Goal: Transaction & Acquisition: Obtain resource

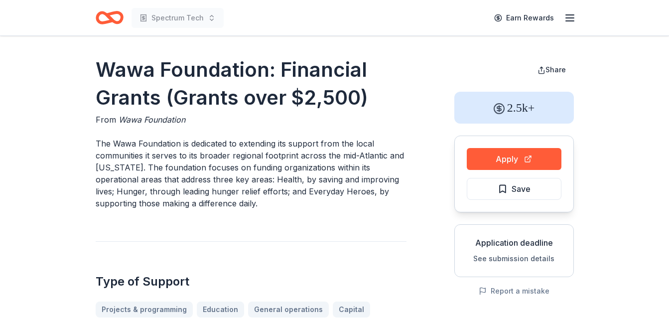
click at [535, 158] on button "Apply" at bounding box center [514, 159] width 95 height 22
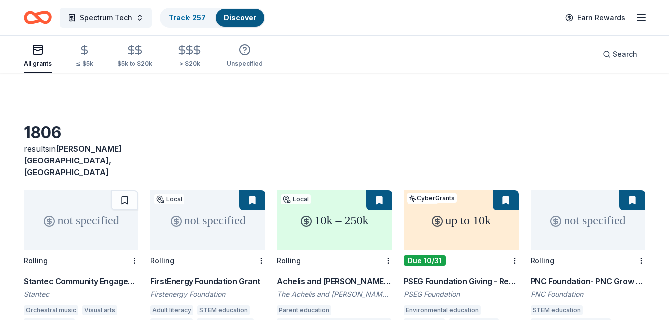
scroll to position [811, 0]
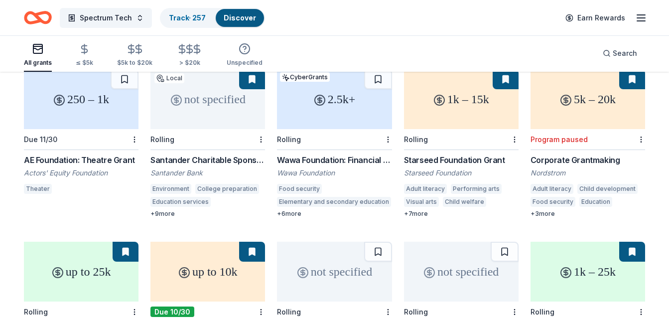
click at [494, 107] on div "1k – 15k" at bounding box center [461, 99] width 115 height 60
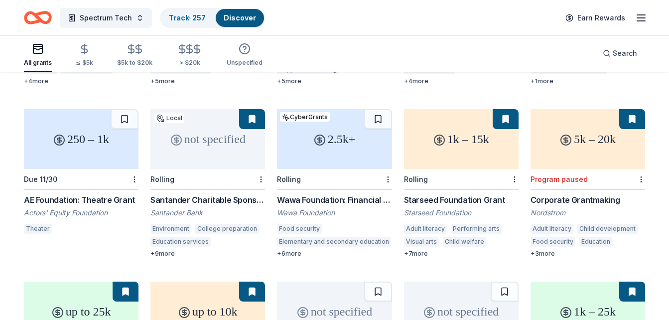
scroll to position [751, 0]
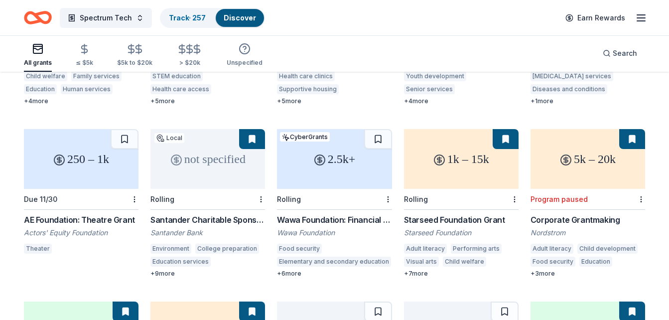
click at [587, 165] on div "5k – 20k" at bounding box center [588, 159] width 115 height 60
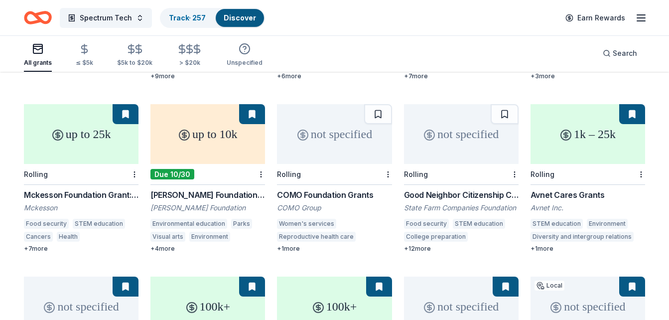
scroll to position [954, 0]
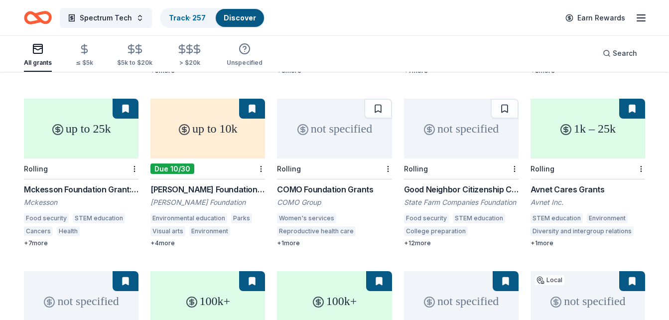
click at [103, 139] on div "up to 25k" at bounding box center [81, 129] width 115 height 60
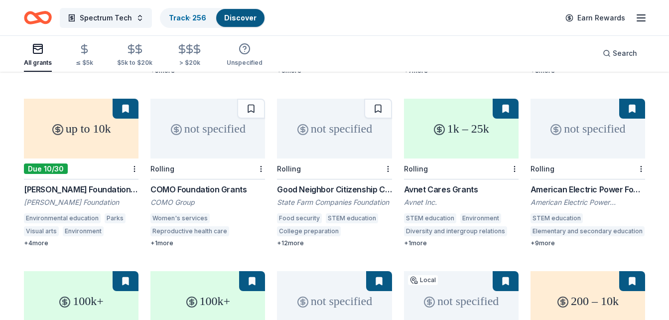
click at [108, 201] on div "Joseph Robert Foundation Grant Joseph Robert Foundation Environmental education…" at bounding box center [81, 215] width 115 height 64
click at [348, 138] on div "not specified" at bounding box center [334, 129] width 115 height 60
click at [478, 183] on div "Avnet Cares Grants" at bounding box center [461, 189] width 115 height 12
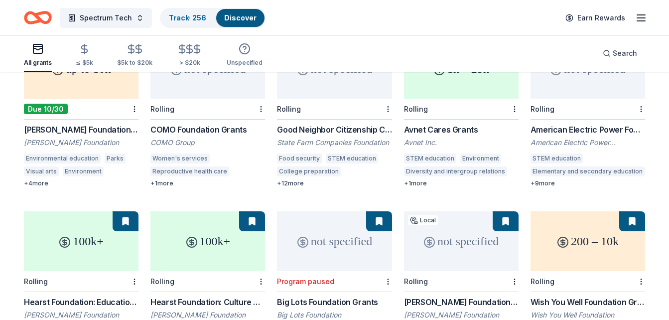
scroll to position [1034, 0]
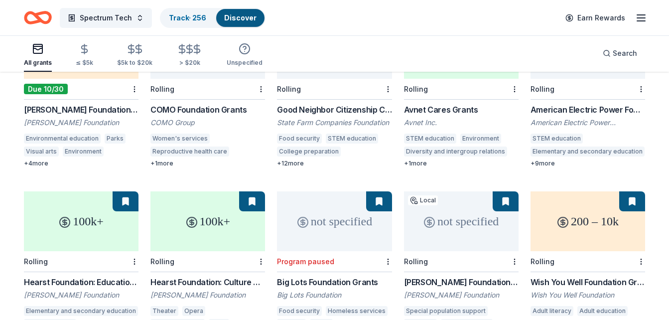
click at [608, 104] on div "American Electric Power Foundation Grants American Electric Power Foundation ST…" at bounding box center [588, 136] width 115 height 64
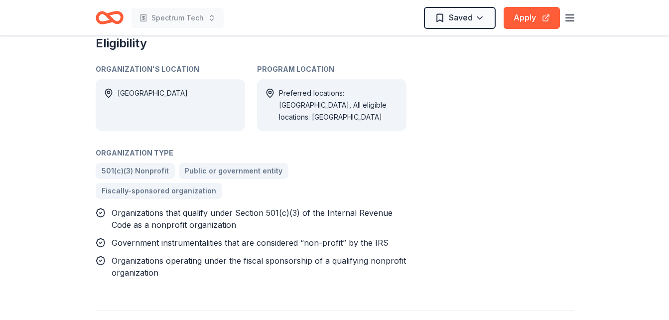
scroll to position [898, 0]
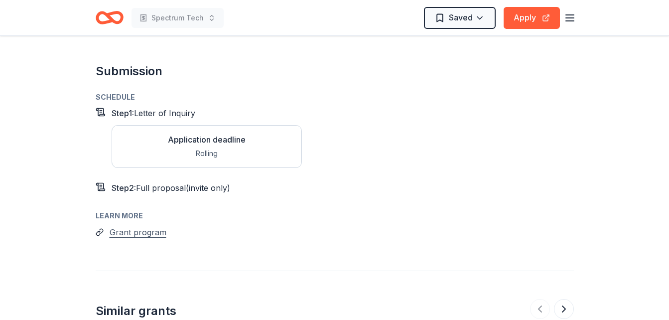
click at [136, 226] on button "Grant program" at bounding box center [138, 232] width 57 height 13
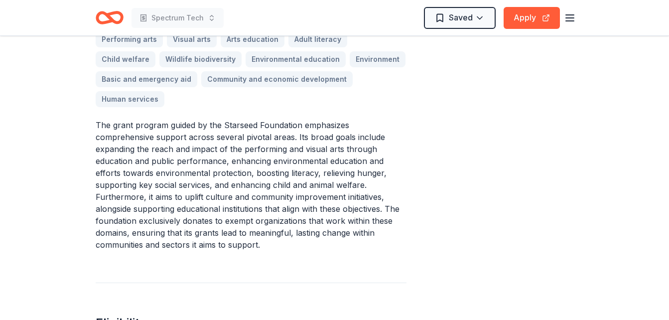
scroll to position [59, 0]
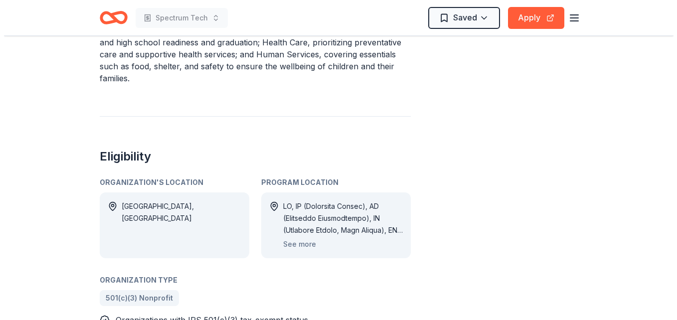
scroll to position [399, 0]
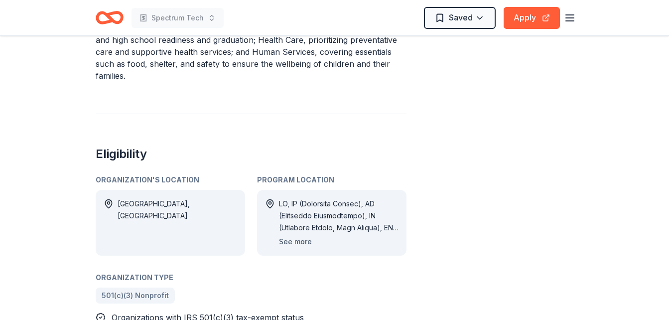
click at [292, 236] on button "See more" at bounding box center [295, 242] width 33 height 12
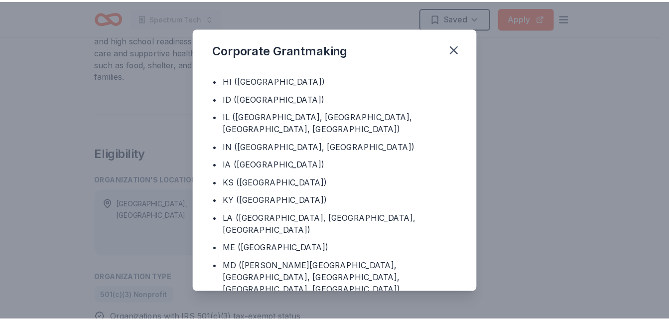
scroll to position [588, 0]
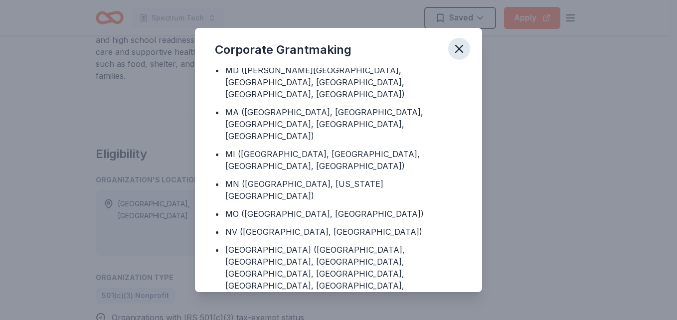
click at [464, 47] on icon "button" at bounding box center [459, 49] width 14 height 14
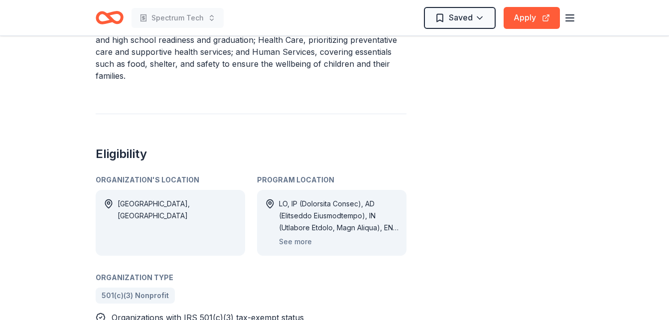
scroll to position [120, 0]
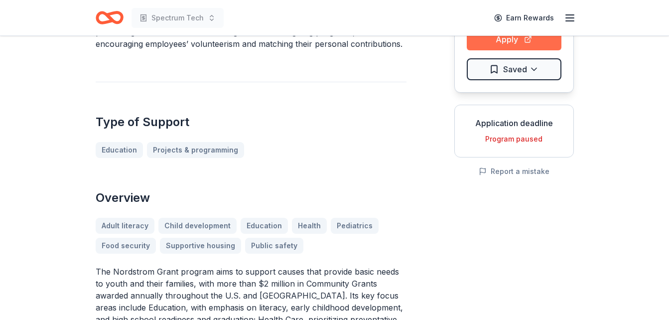
click at [525, 46] on button "Apply" at bounding box center [514, 39] width 95 height 22
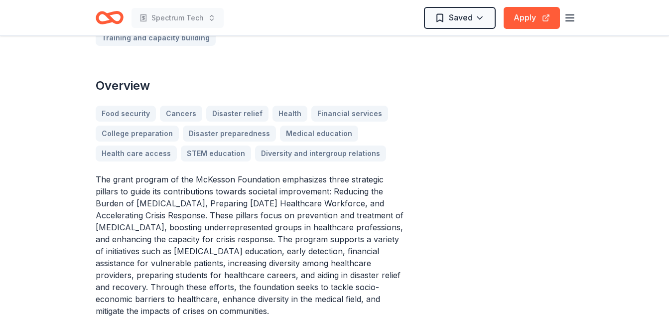
scroll to position [559, 0]
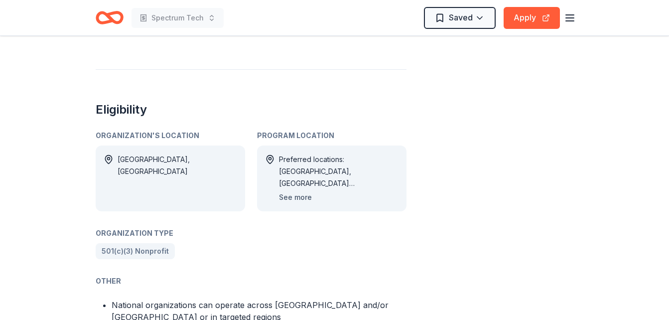
click at [302, 191] on button "See more" at bounding box center [295, 197] width 33 height 12
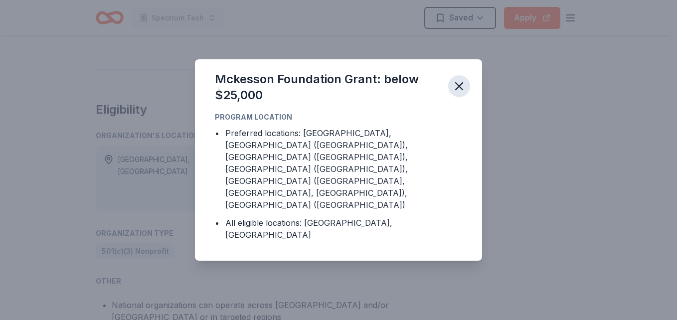
click at [456, 93] on icon "button" at bounding box center [459, 86] width 14 height 14
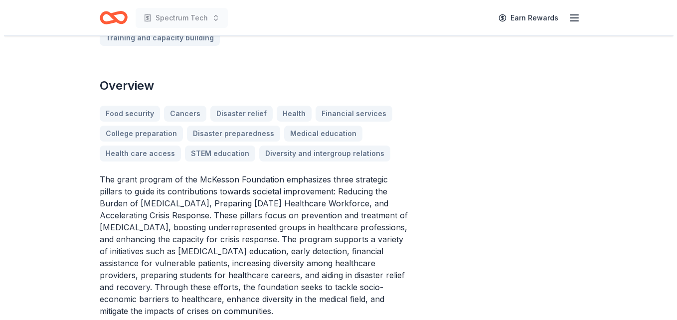
scroll to position [0, 0]
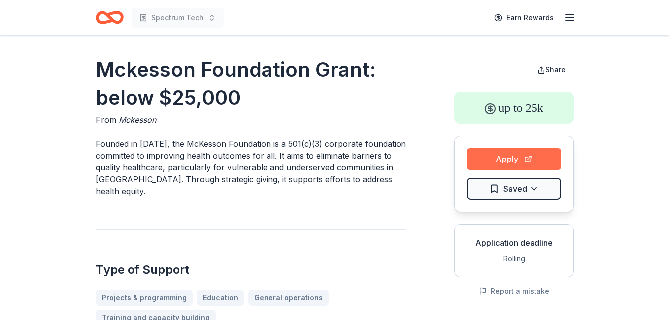
click at [516, 160] on button "Apply" at bounding box center [514, 159] width 95 height 22
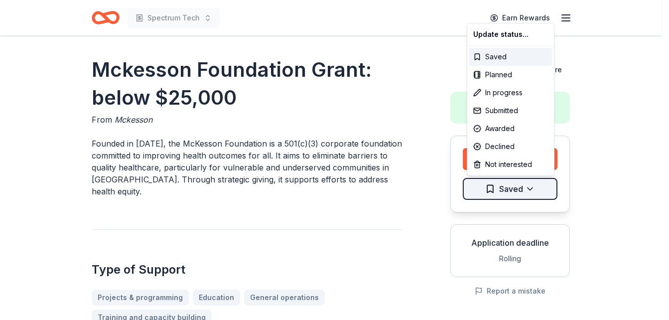
click at [532, 191] on html "Spectrum Tech Earn Rewards Mckesson Foundation Grant: below $25,000 From Mckess…" at bounding box center [334, 160] width 669 height 320
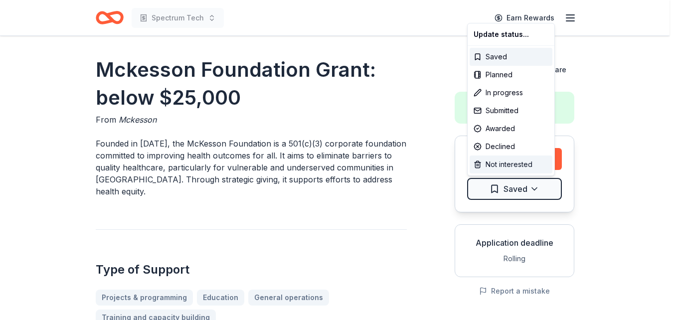
click at [533, 166] on div "Not interested" at bounding box center [511, 165] width 83 height 18
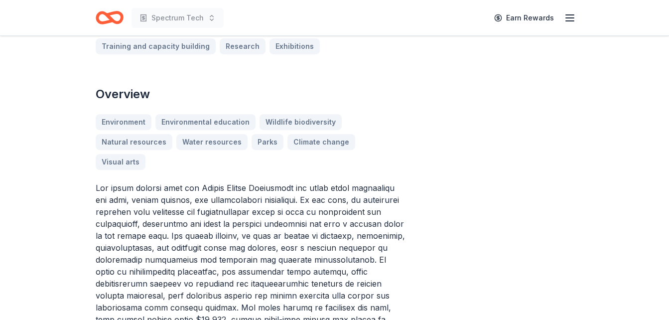
scroll to position [40, 0]
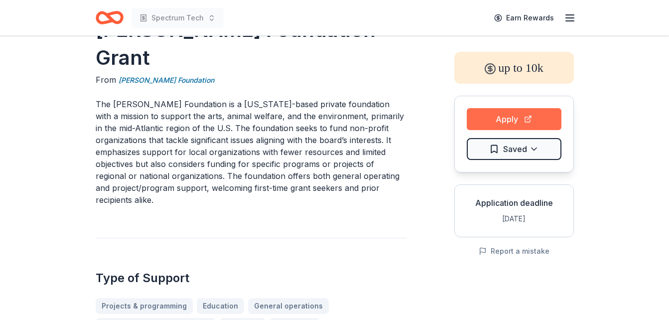
click at [506, 122] on button "Apply" at bounding box center [514, 119] width 95 height 22
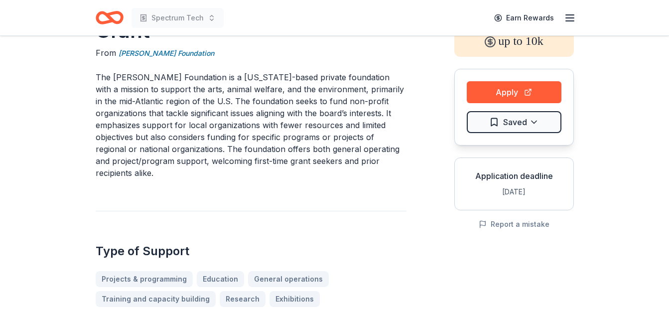
scroll to position [0, 0]
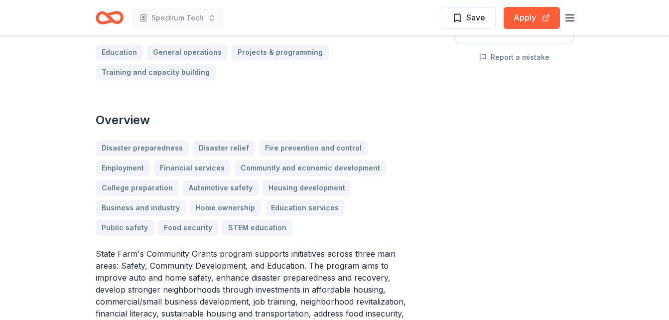
scroll to position [219, 0]
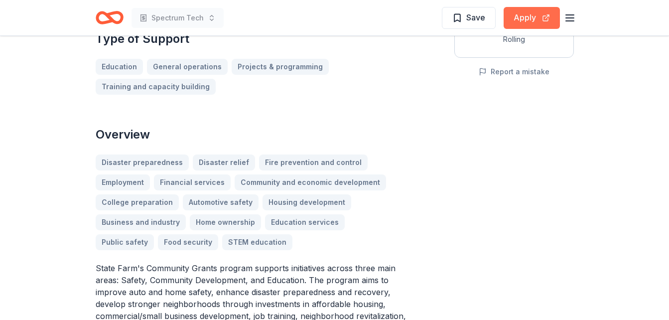
click at [525, 17] on button "Apply" at bounding box center [532, 18] width 56 height 22
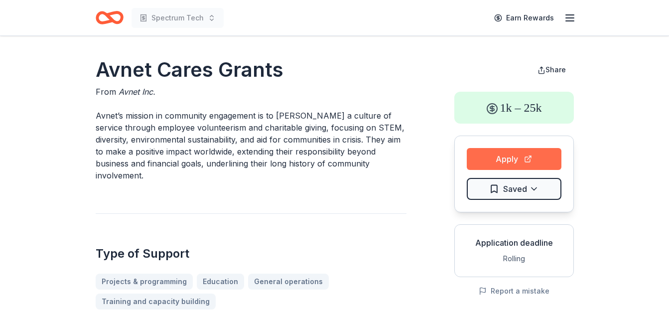
click at [545, 152] on button "Apply" at bounding box center [514, 159] width 95 height 22
